Goal: Check status: Check status

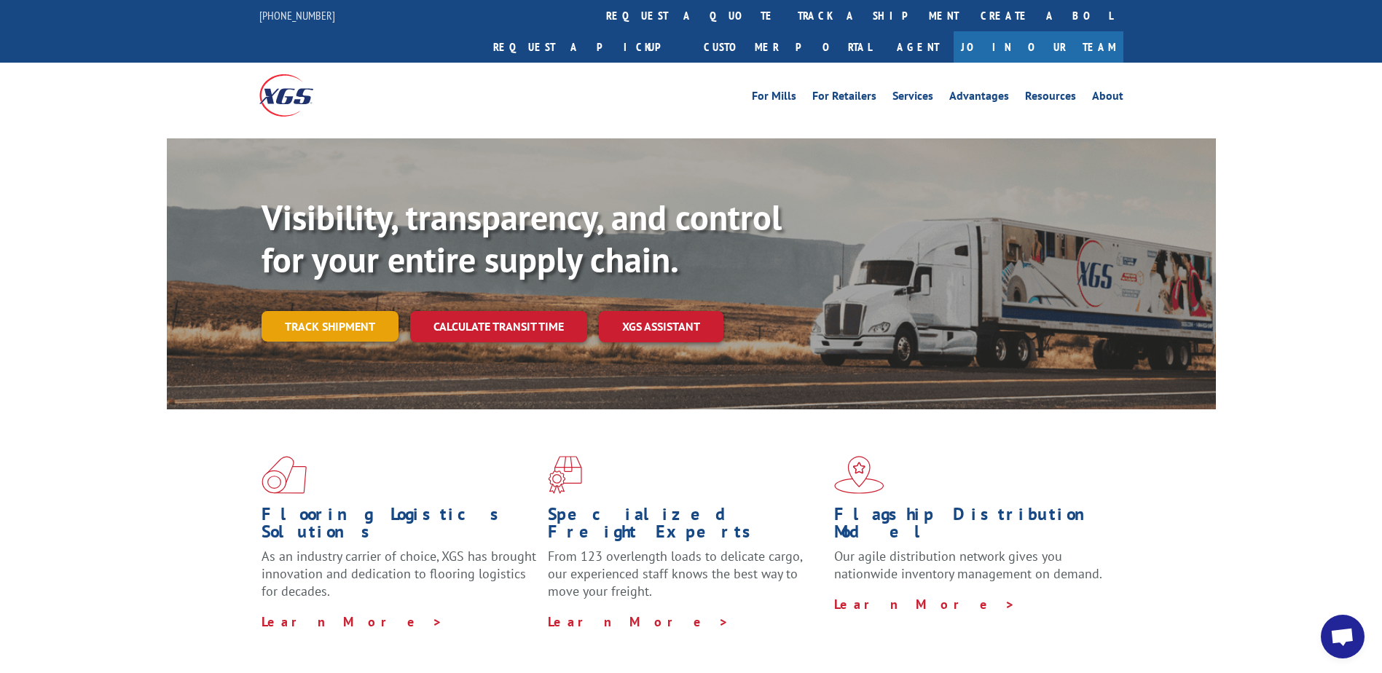
click at [335, 311] on link "Track shipment" at bounding box center [330, 326] width 137 height 31
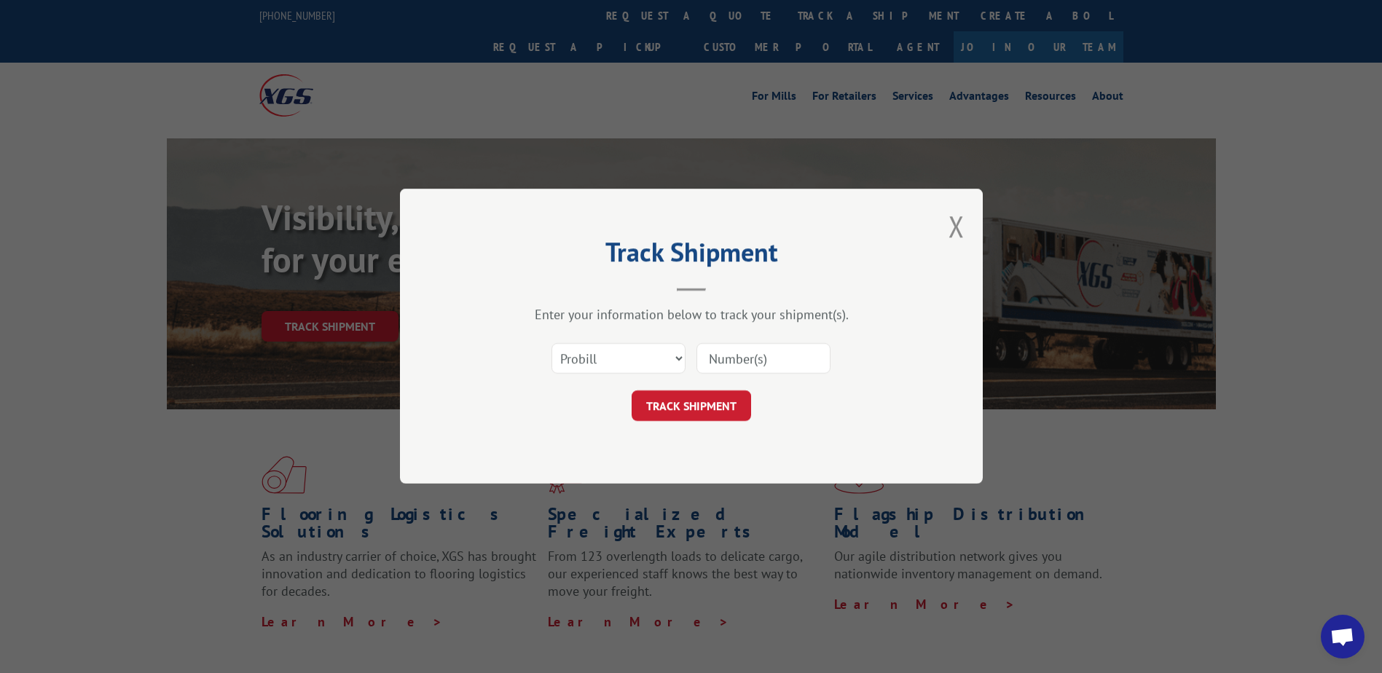
click at [713, 353] on input at bounding box center [763, 359] width 134 height 31
type input "6018240"
click at [705, 405] on button "TRACK SHIPMENT" at bounding box center [691, 406] width 119 height 31
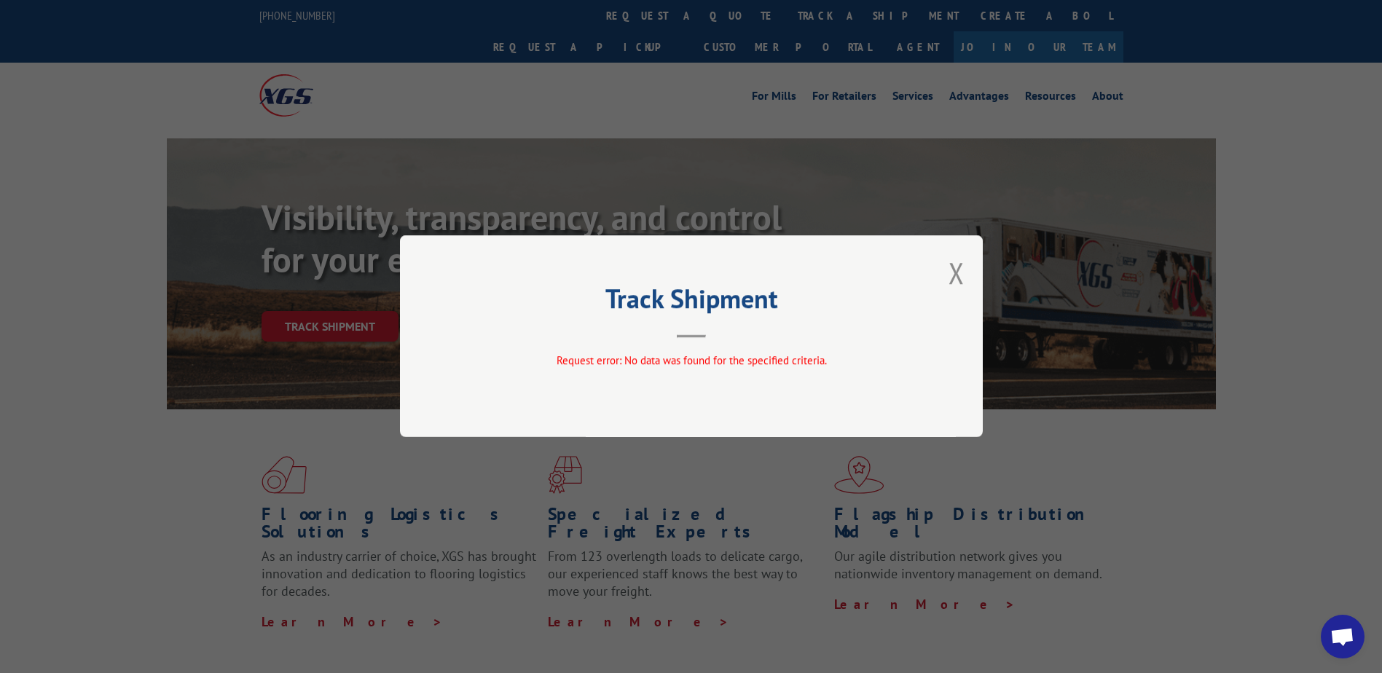
drag, startPoint x: 952, startPoint y: 274, endPoint x: 932, endPoint y: 285, distance: 22.5
click at [950, 276] on button "Close modal" at bounding box center [956, 273] width 16 height 39
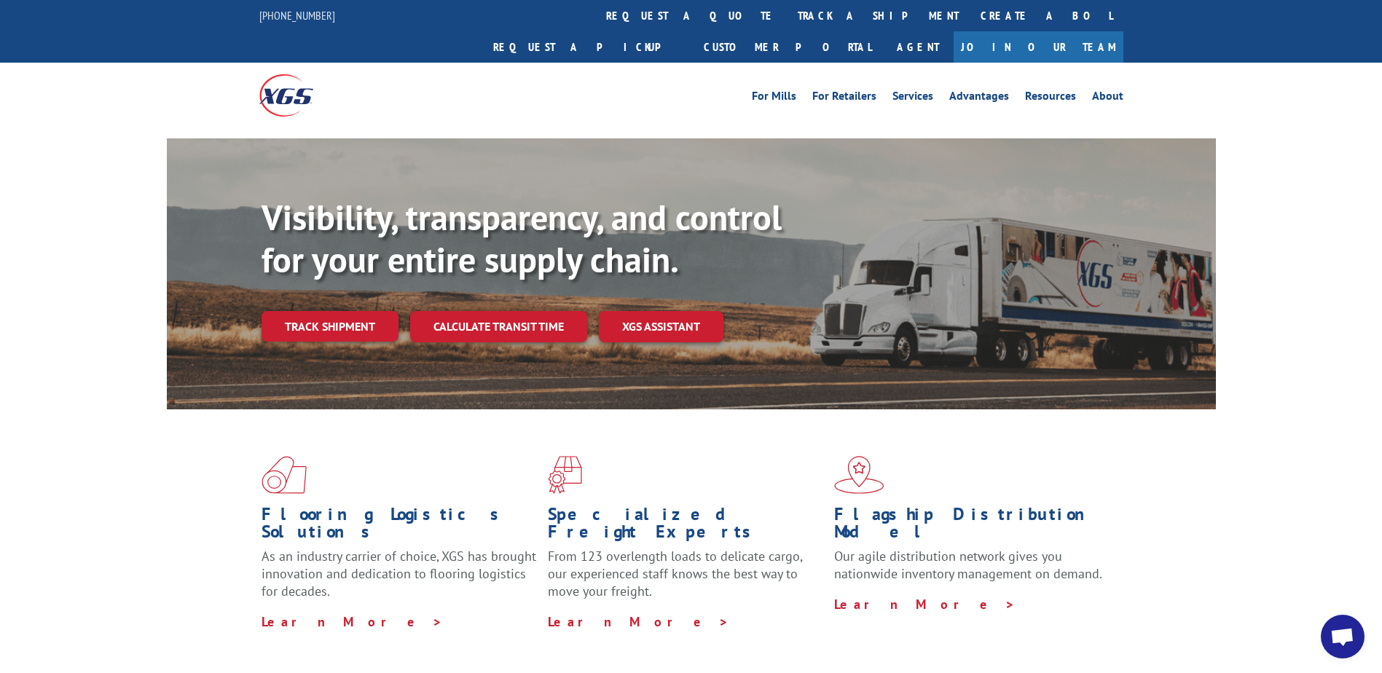
click at [343, 311] on link "Track shipment" at bounding box center [330, 326] width 137 height 31
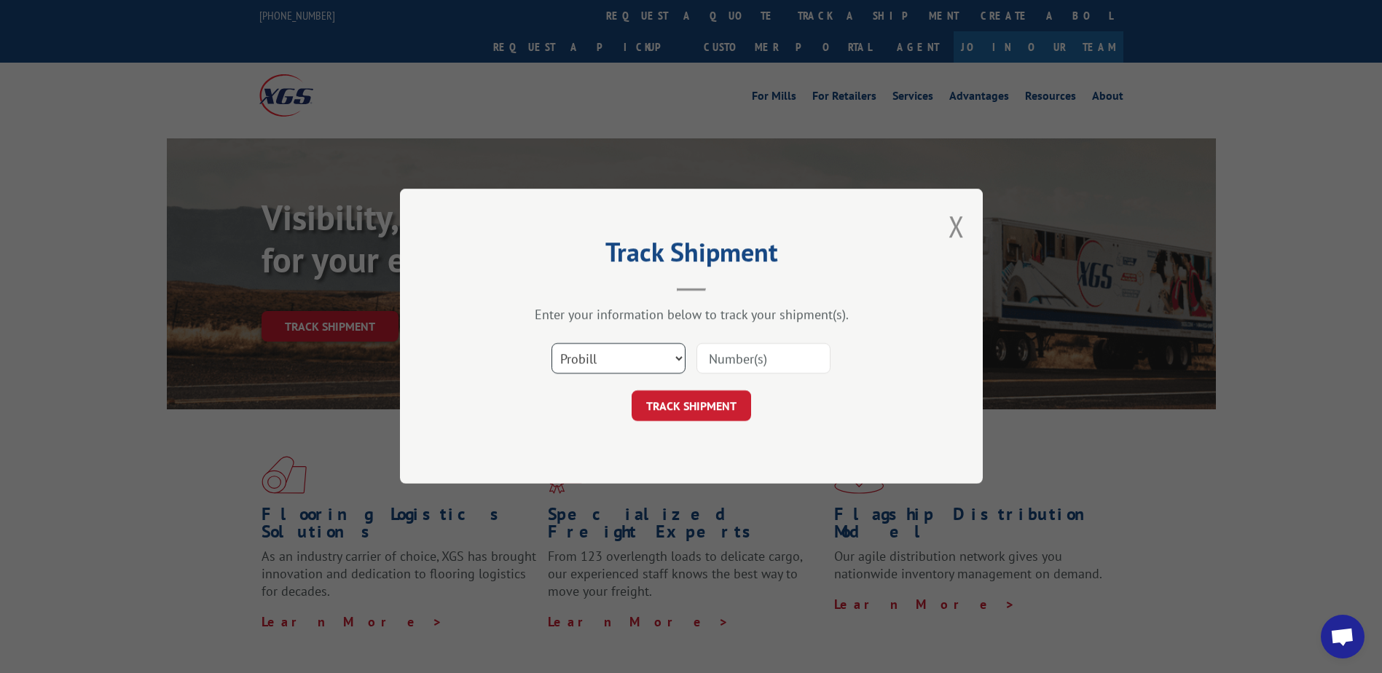
click at [608, 354] on select "Select category... Probill BOL PO" at bounding box center [618, 359] width 134 height 31
select select "bol"
click at [551, 344] on select "Select category... Probill BOL PO" at bounding box center [618, 359] width 134 height 31
click at [720, 363] on input at bounding box center [763, 359] width 134 height 31
type input "6018240"
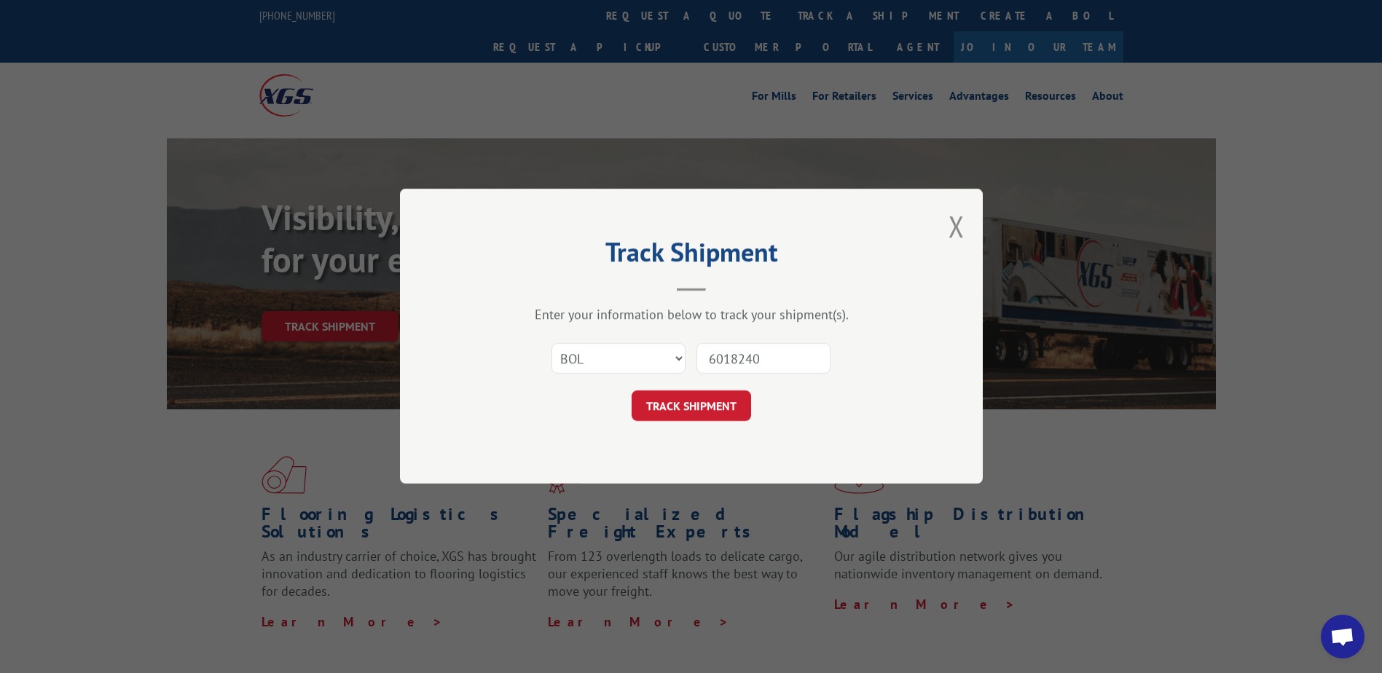
click button "TRACK SHIPMENT" at bounding box center [691, 406] width 119 height 31
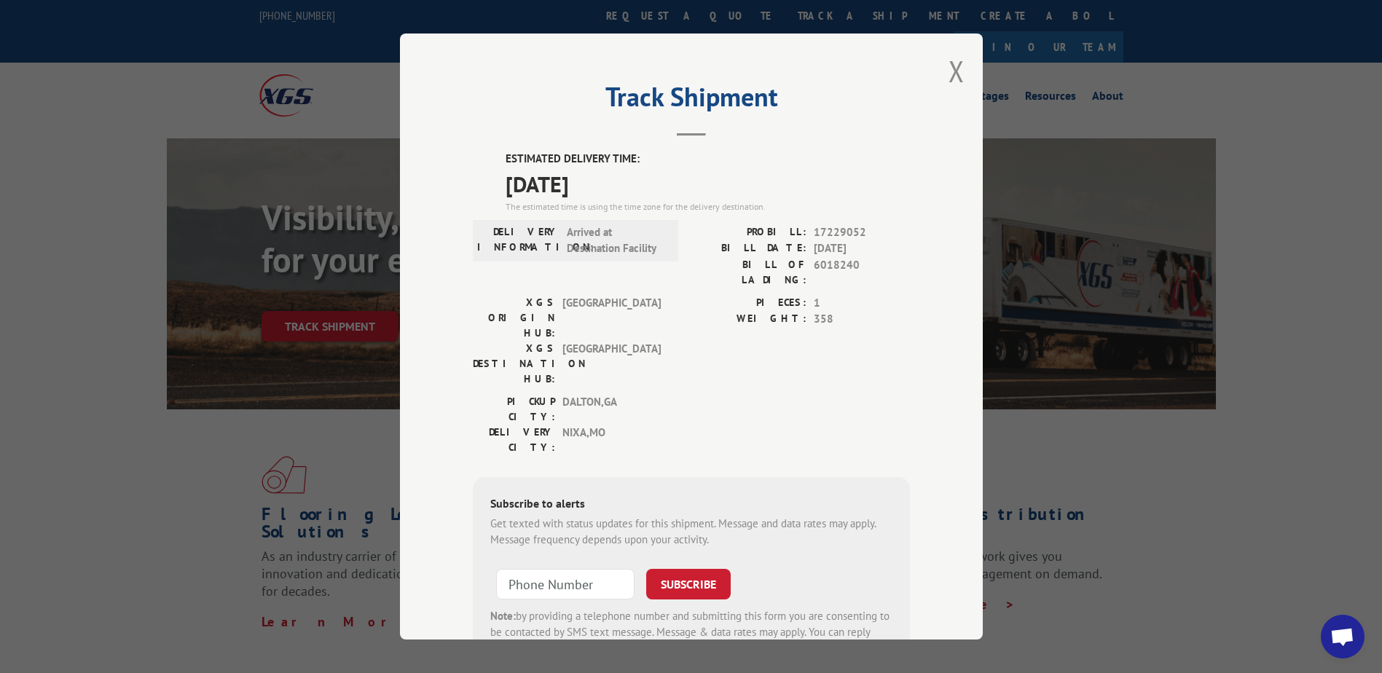
type input "+1 (___) ___-____"
click at [554, 569] on input "+1 (___) ___-____" at bounding box center [565, 584] width 138 height 31
click at [924, 366] on div "Track Shipment ESTIMATED DELIVERY TIME: [DATE] The estimated time is using the …" at bounding box center [691, 337] width 583 height 606
click at [953, 70] on button "Close modal" at bounding box center [956, 71] width 16 height 39
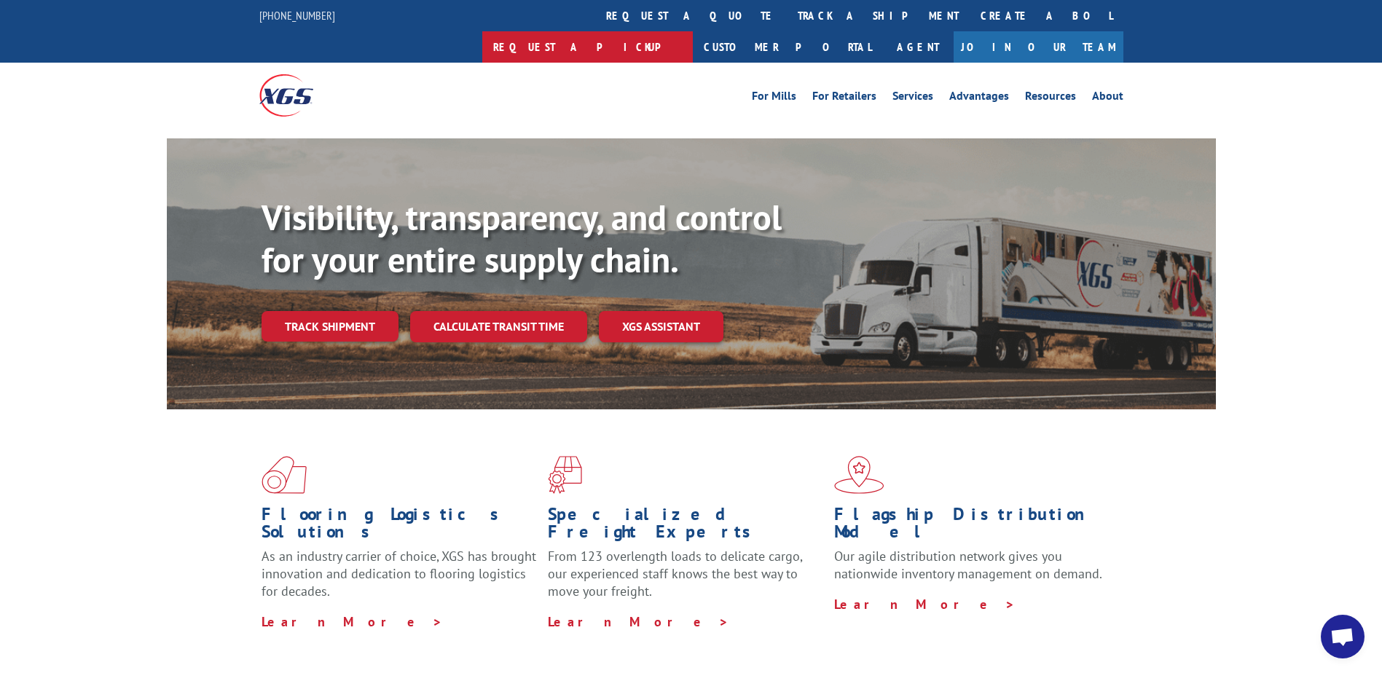
click at [693, 31] on link "Request a pickup" at bounding box center [587, 46] width 211 height 31
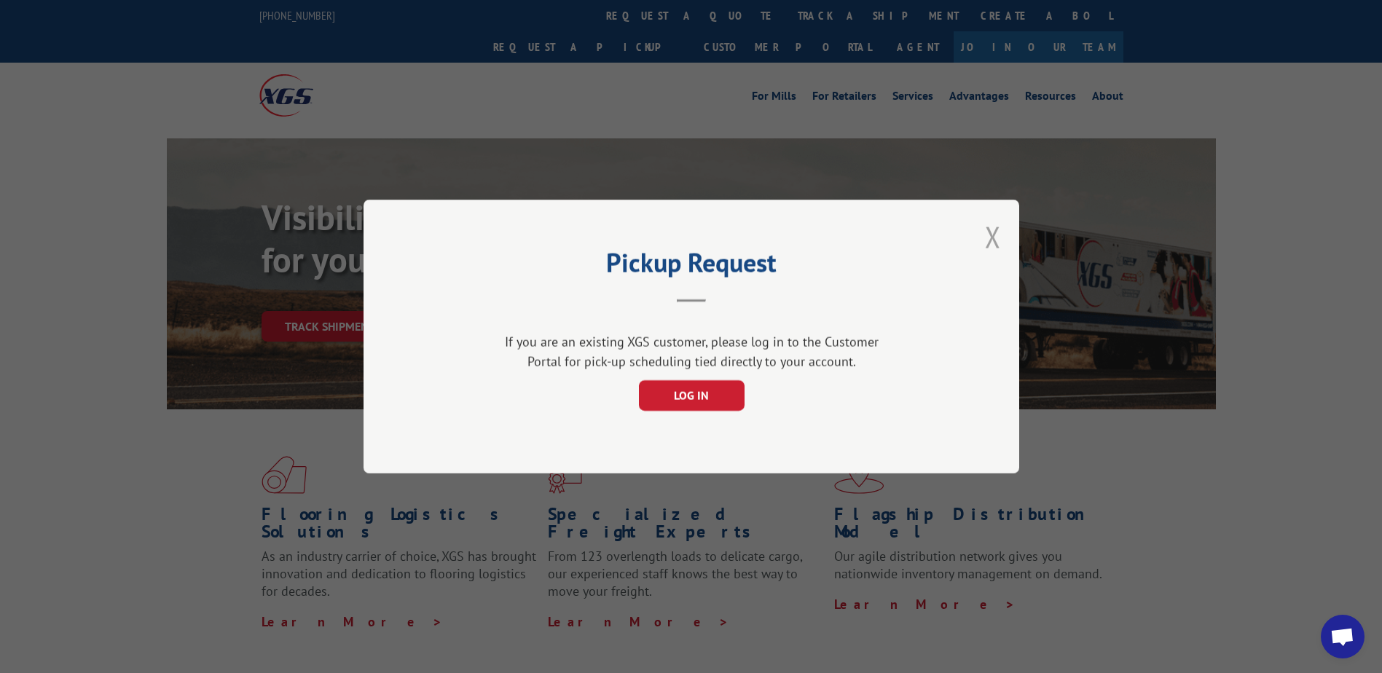
click at [997, 237] on button "Close modal" at bounding box center [993, 237] width 16 height 39
